Goal: Check status: Check status

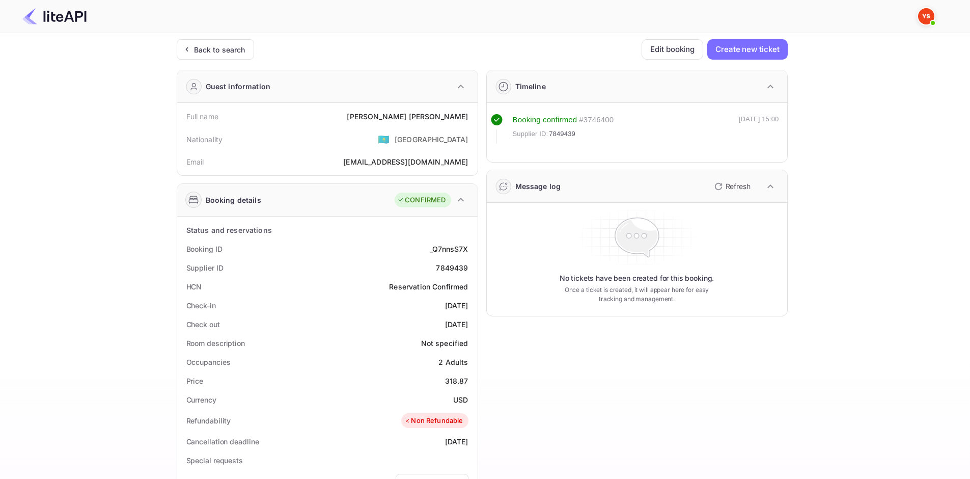
click at [38, 23] on img at bounding box center [54, 16] width 64 height 16
click at [60, 14] on img at bounding box center [54, 16] width 64 height 16
click at [196, 44] on div "Back to search" at bounding box center [219, 49] width 51 height 11
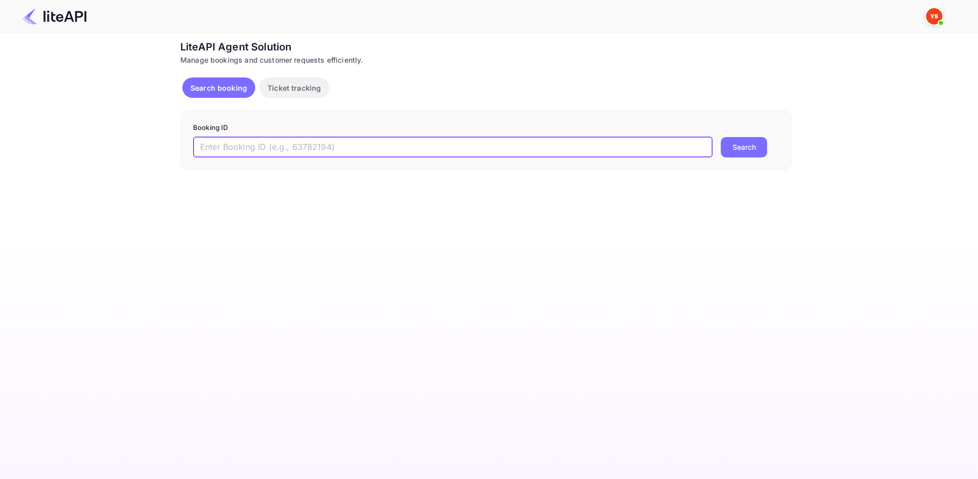
click at [352, 143] on input "text" at bounding box center [453, 147] width 520 height 20
paste input "8895912"
type input "8895912"
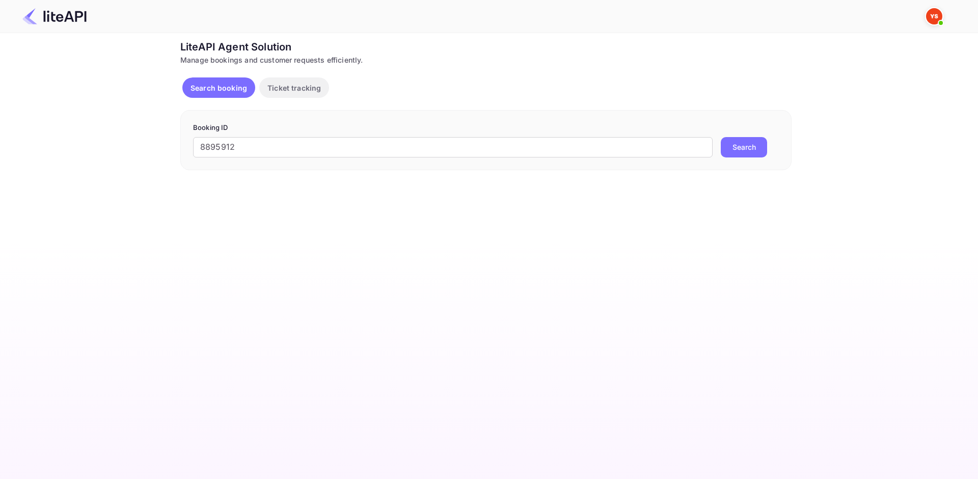
click at [759, 149] on button "Search" at bounding box center [744, 147] width 46 height 20
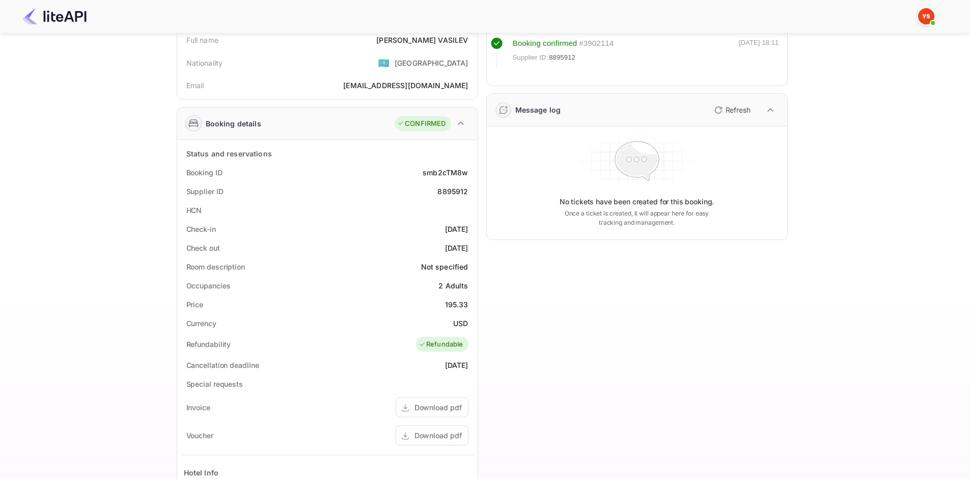
scroll to position [204, 0]
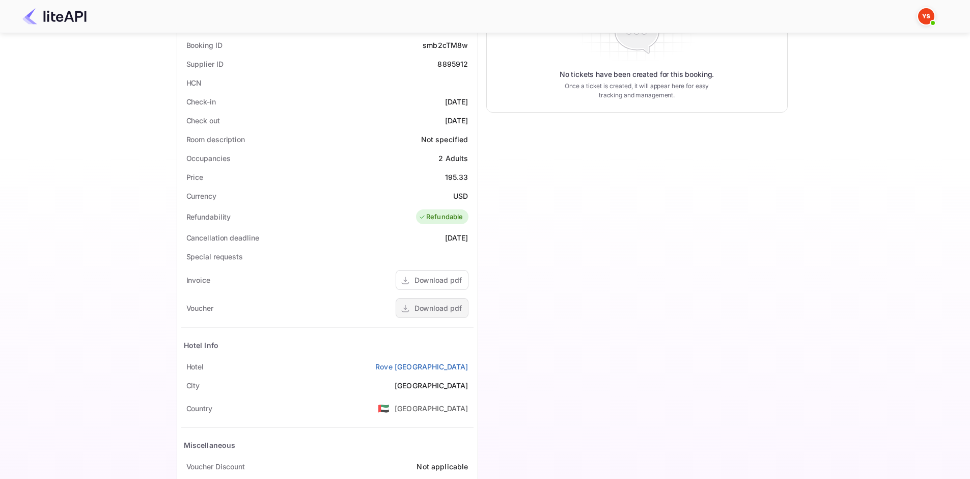
click at [439, 305] on div "Download pdf" at bounding box center [438, 308] width 47 height 11
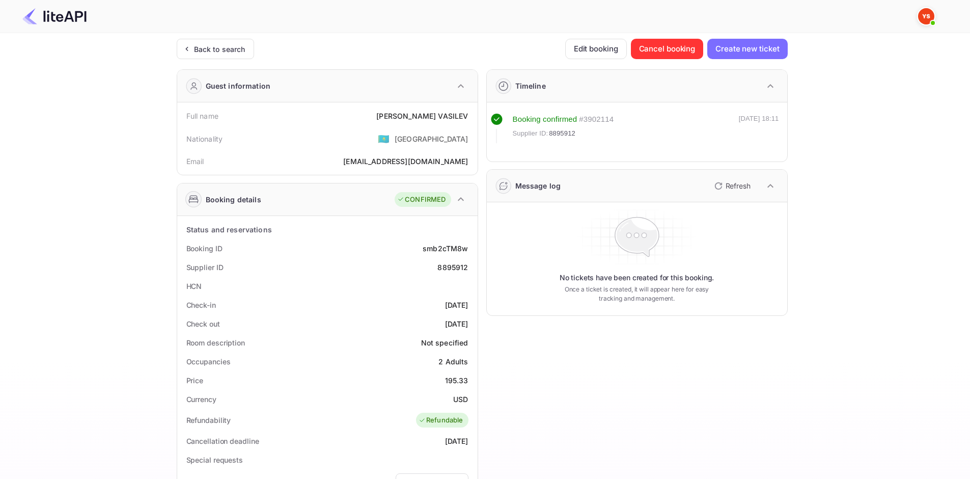
scroll to position [0, 0]
click at [564, 130] on span "8895912" at bounding box center [562, 134] width 26 height 10
copy span "8895912"
drag, startPoint x: 404, startPoint y: 117, endPoint x: 466, endPoint y: 114, distance: 62.2
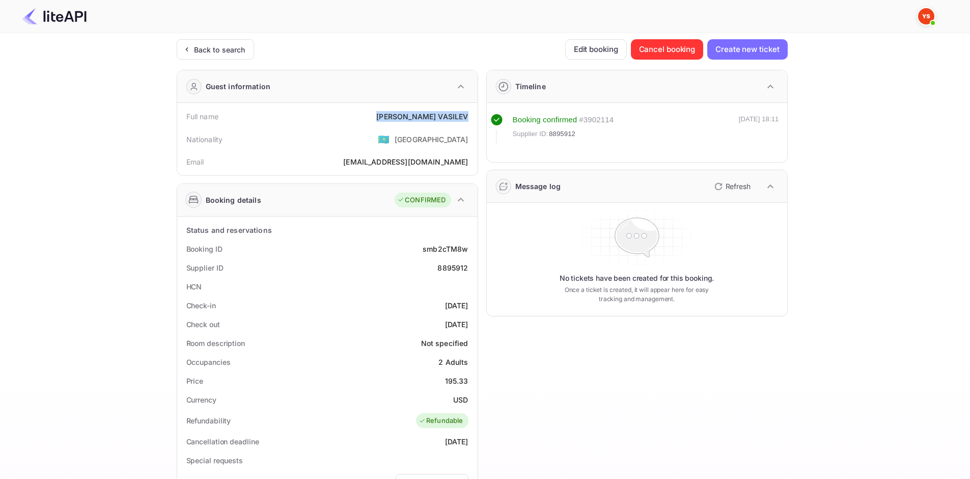
click at [470, 114] on div "Full name [PERSON_NAME]" at bounding box center [327, 116] width 292 height 19
copy div "[PERSON_NAME]"
click at [463, 381] on div "195.33" at bounding box center [456, 380] width 23 height 11
copy div "195.33"
